Goal: Task Accomplishment & Management: Use online tool/utility

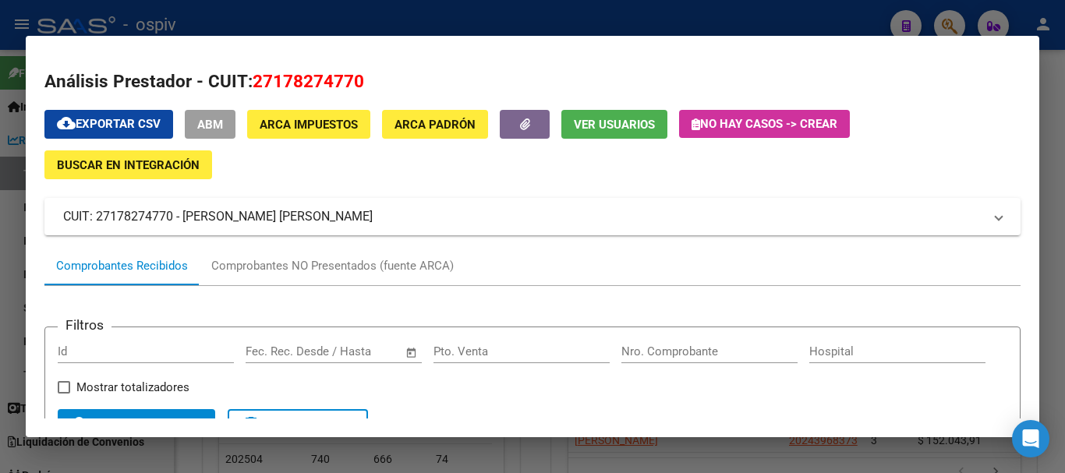
click at [759, 26] on div at bounding box center [532, 236] width 1065 height 473
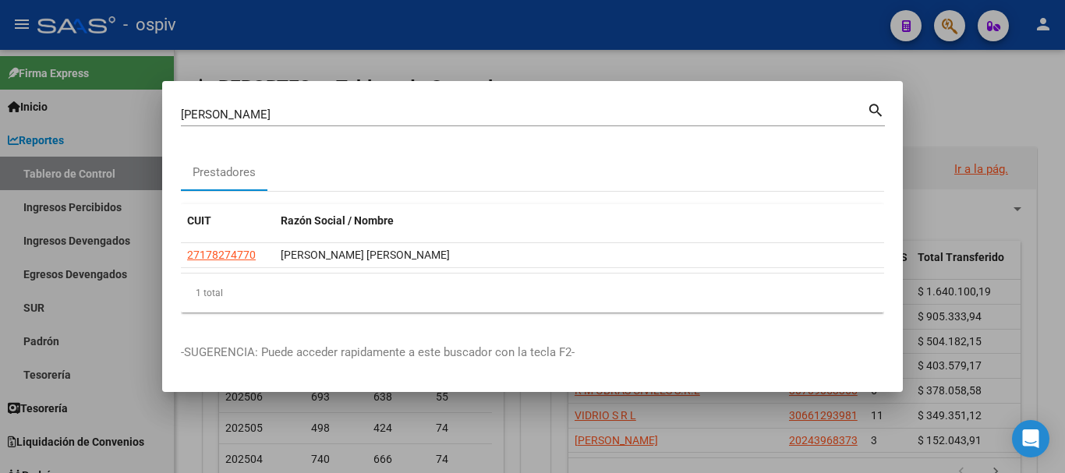
drag, startPoint x: 349, startPoint y: 104, endPoint x: 78, endPoint y: 93, distance: 270.8
click at [47, 94] on div "[PERSON_NAME] (apellido, dni, cuil, nro traspaso, cuit, obra social) search Pre…" at bounding box center [532, 236] width 1065 height 473
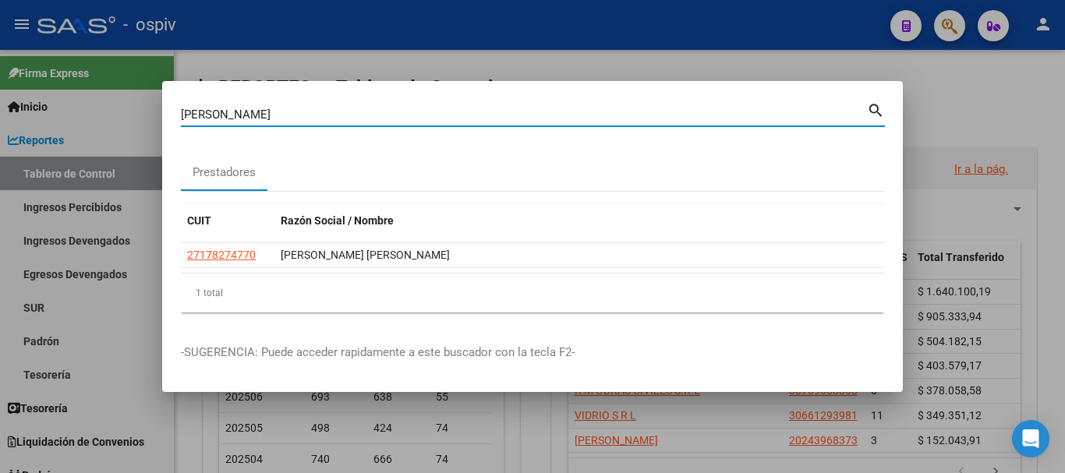
drag, startPoint x: 166, startPoint y: 102, endPoint x: 18, endPoint y: 42, distance: 159.9
click at [0, 78] on div "[PERSON_NAME] (apellido, dni, cuil, nro traspaso, cuit, obra social) search Pre…" at bounding box center [532, 236] width 1065 height 473
type input "20401375121"
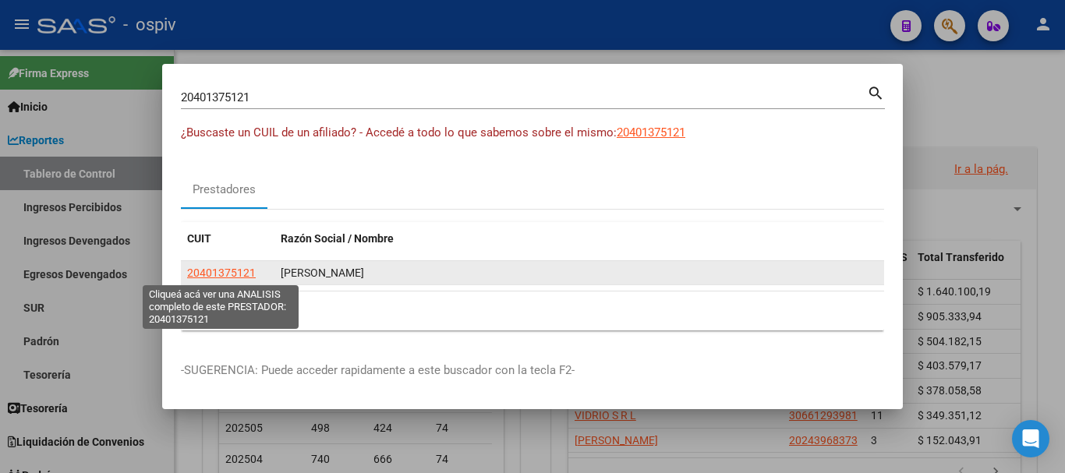
click at [225, 268] on span "20401375121" at bounding box center [221, 273] width 69 height 12
type textarea "20401375121"
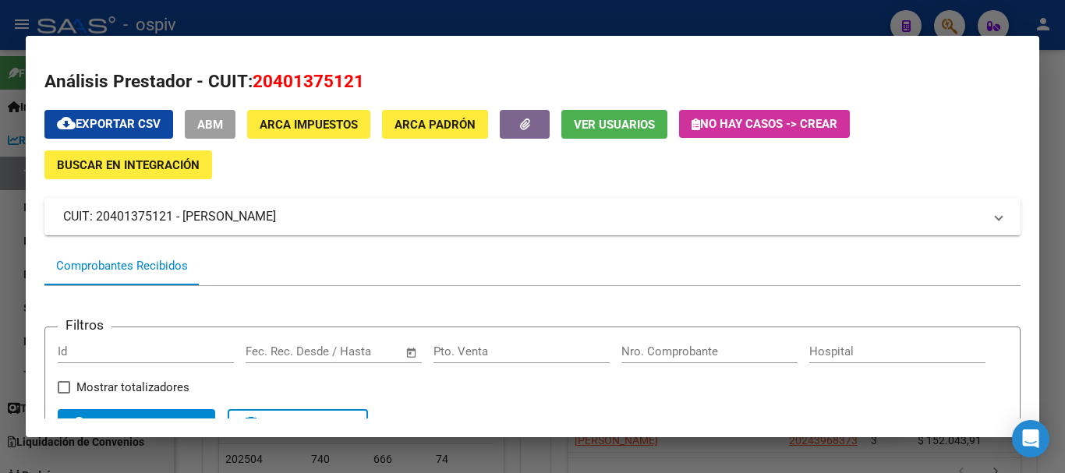
click at [217, 129] on span "ABM" at bounding box center [210, 125] width 26 height 14
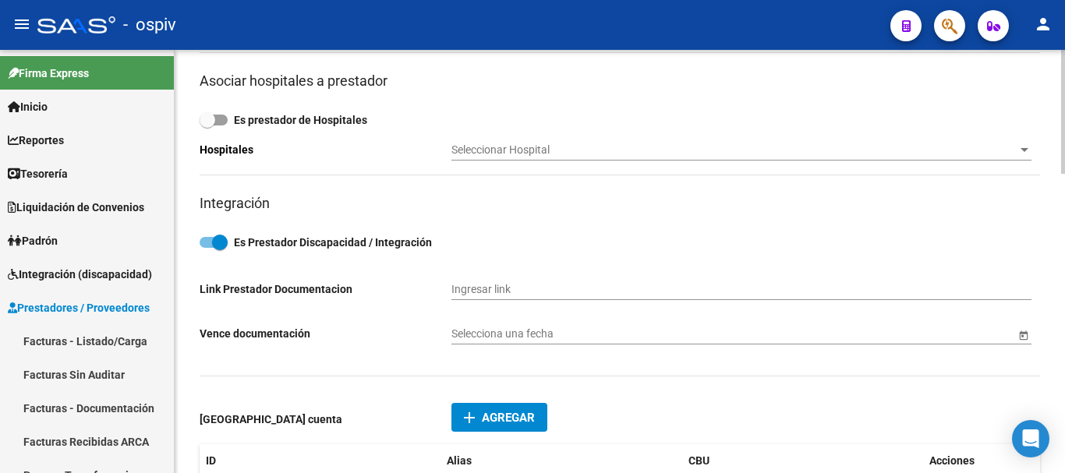
scroll to position [780, 0]
